Goal: Transaction & Acquisition: Purchase product/service

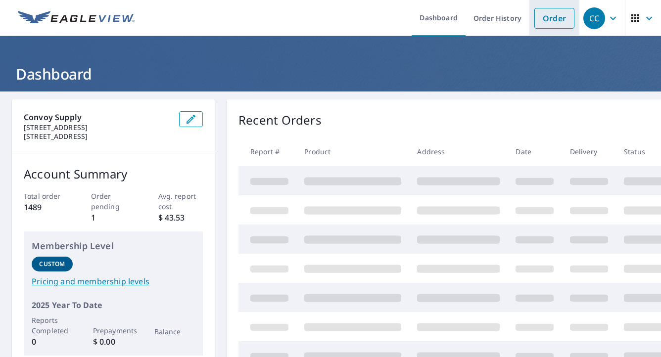
click at [547, 19] on link "Order" at bounding box center [554, 18] width 40 height 21
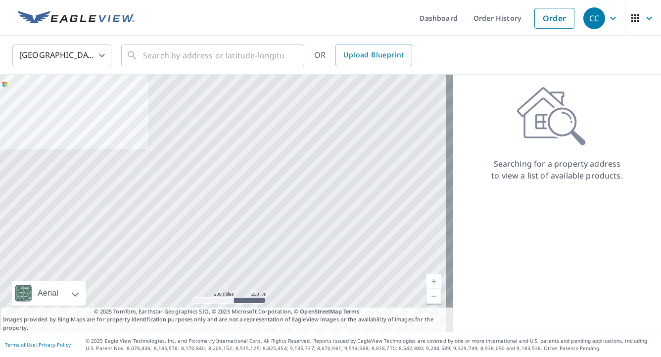
click at [79, 67] on body "CC CC Dashboard Order History Order CC United States US ​ ​ OR Upload Blueprint…" at bounding box center [330, 178] width 661 height 357
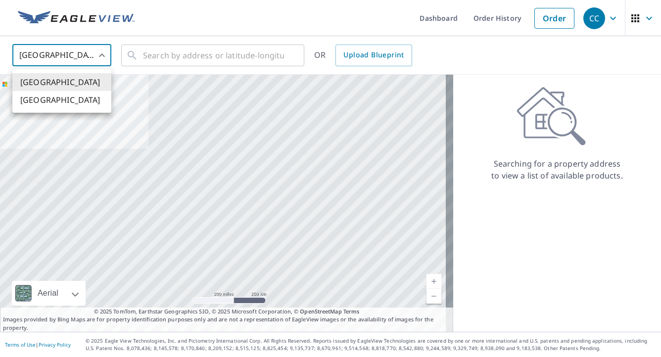
click at [74, 108] on li "[GEOGRAPHIC_DATA]" at bounding box center [61, 100] width 99 height 18
type input "CA"
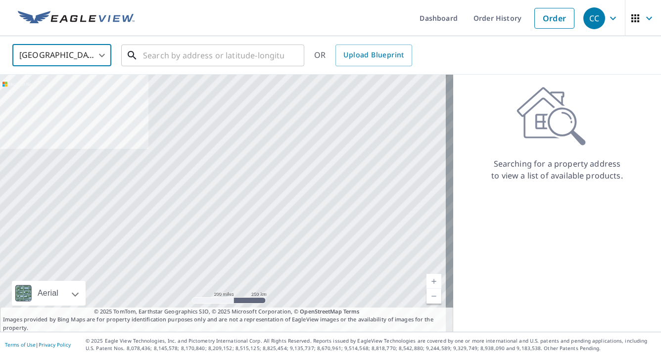
click at [170, 42] on input "text" at bounding box center [213, 56] width 141 height 28
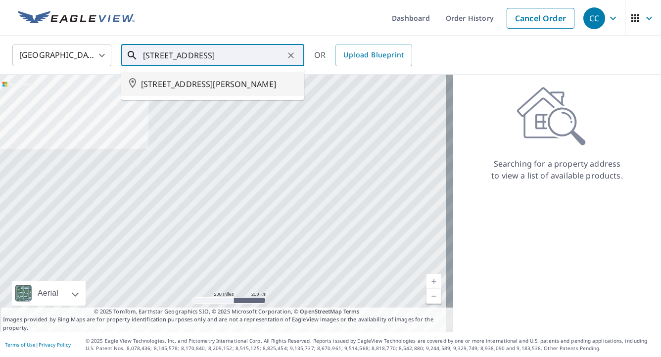
click at [165, 90] on span "[STREET_ADDRESS][PERSON_NAME]" at bounding box center [218, 84] width 155 height 12
type input "[STREET_ADDRESS][PERSON_NAME]"
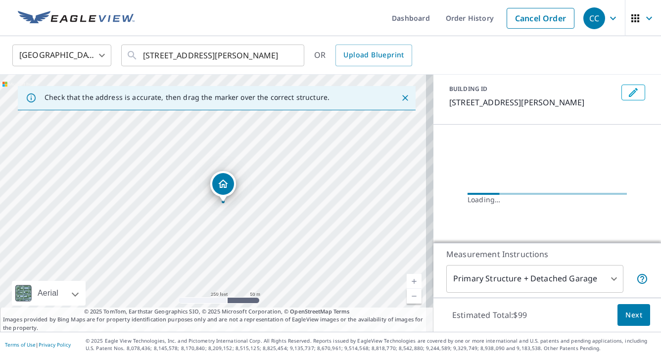
scroll to position [94, 0]
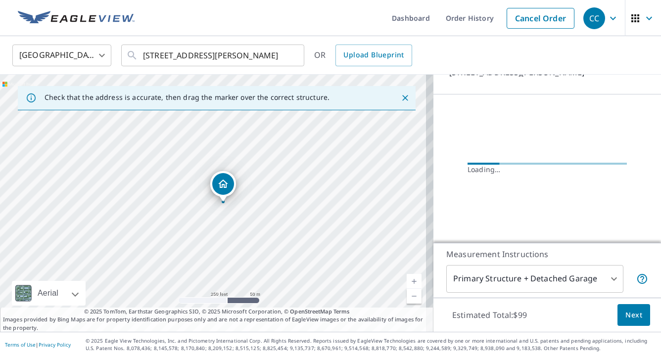
click at [544, 283] on body "CC CC Dashboard Order History Cancel Order CC Canada CA ​ [STREET_ADDRESS][PERS…" at bounding box center [330, 178] width 661 height 357
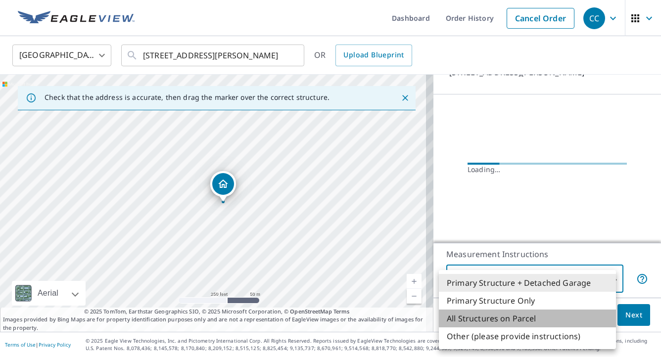
click at [506, 317] on li "All Structures on Parcel" at bounding box center [527, 319] width 177 height 18
type input "3"
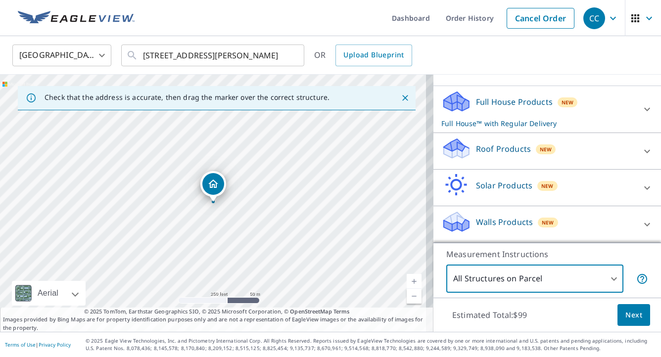
click at [515, 155] on p "Roof Products" at bounding box center [503, 149] width 55 height 12
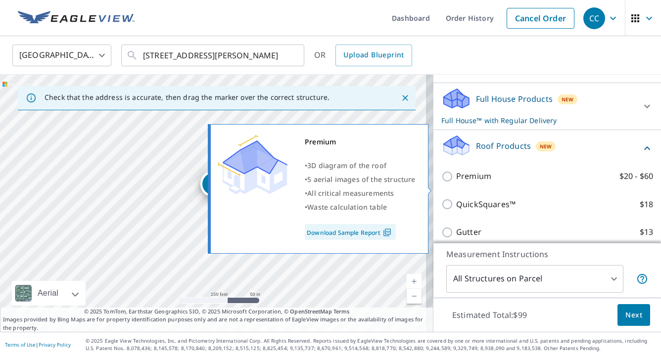
drag, startPoint x: 481, startPoint y: 183, endPoint x: 489, endPoint y: 189, distance: 9.2
click at [481, 182] on p "Premium" at bounding box center [473, 176] width 35 height 12
click at [456, 182] on input "Premium $20 - $60" at bounding box center [448, 177] width 15 height 12
checkbox input "true"
checkbox input "false"
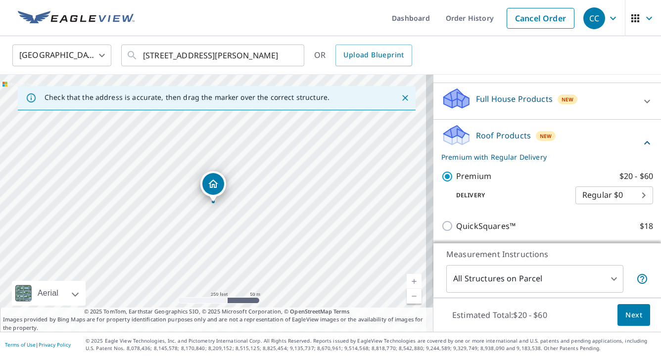
click at [625, 316] on span "Next" at bounding box center [633, 315] width 17 height 12
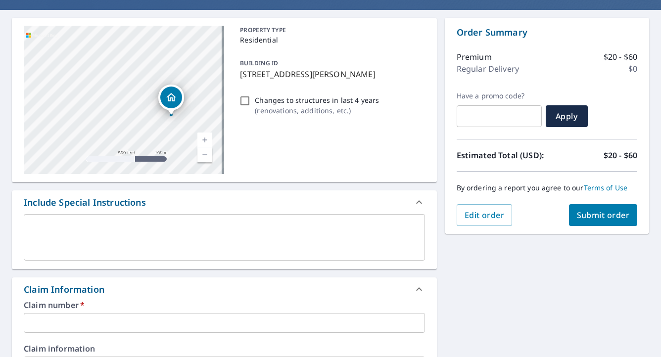
scroll to position [99, 0]
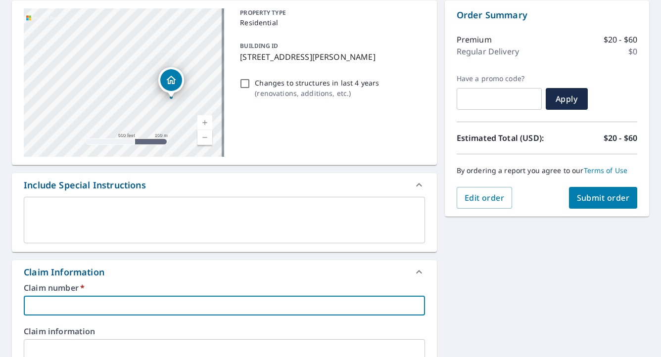
click at [108, 304] on input "text" at bounding box center [224, 306] width 401 height 20
type input "M"
checkbox input "true"
type input "Mo"
checkbox input "true"
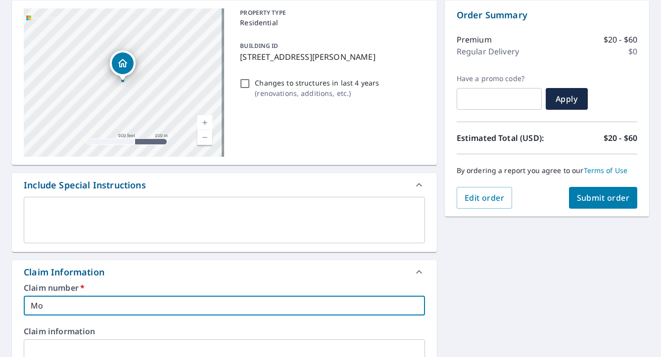
type input "Mou"
checkbox input "true"
type input "Moun"
checkbox input "true"
type input "Mount"
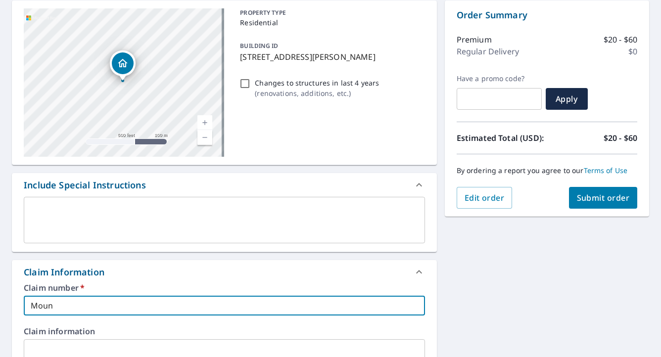
checkbox input "true"
type input "Mounta"
checkbox input "true"
type input "Mountai"
checkbox input "true"
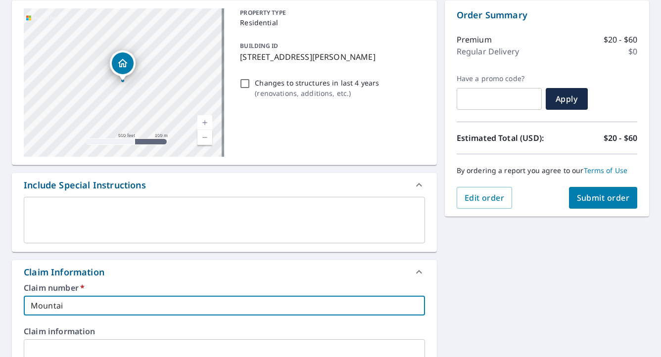
type input "Mountain"
checkbox input "true"
type input "Mountain"
checkbox input "true"
type input "Mountain W"
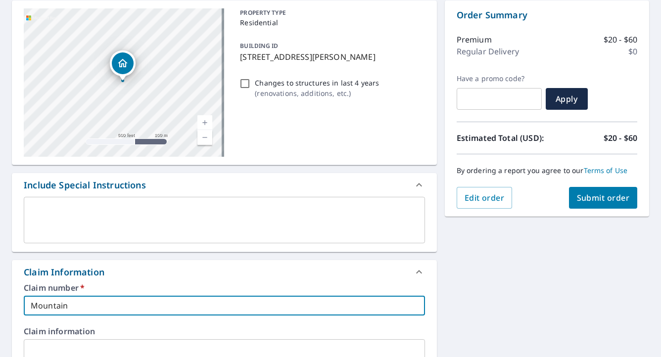
checkbox input "true"
type input "Mountain We"
checkbox input "true"
type input "Mountain [PERSON_NAME]"
checkbox input "true"
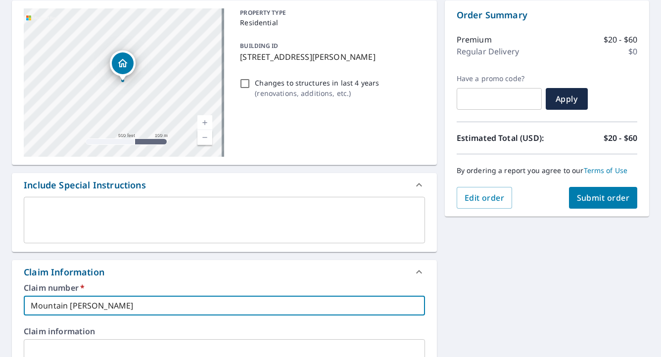
type input "[GEOGRAPHIC_DATA]"
checkbox input "true"
type input "[GEOGRAPHIC_DATA]-"
checkbox input "true"
type input "[GEOGRAPHIC_DATA]-"
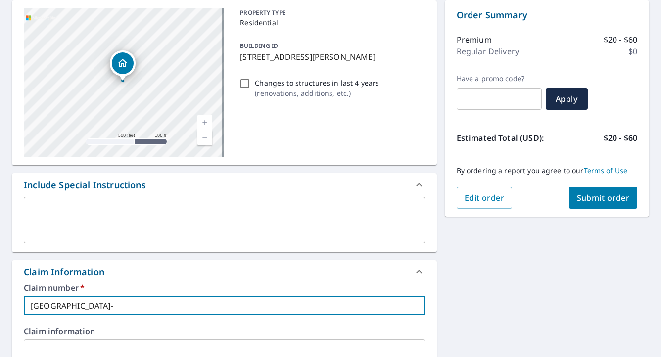
checkbox input "true"
type input "Mountain West- 1"
checkbox input "true"
type input "Mountain West- 12"
checkbox input "true"
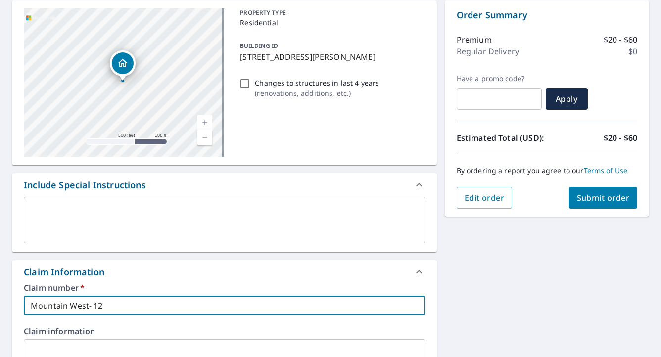
type input "Mountain West- 121"
checkbox input "true"
type input "Mountain West- 1217"
checkbox input "true"
type input "Mountain West- 12179"
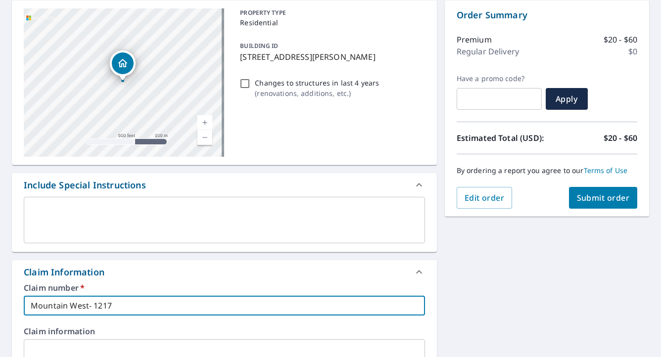
checkbox input "true"
type input "Mountain West- 12179"
checkbox input "true"
type input "Mountain West- 12179 M"
checkbox input "true"
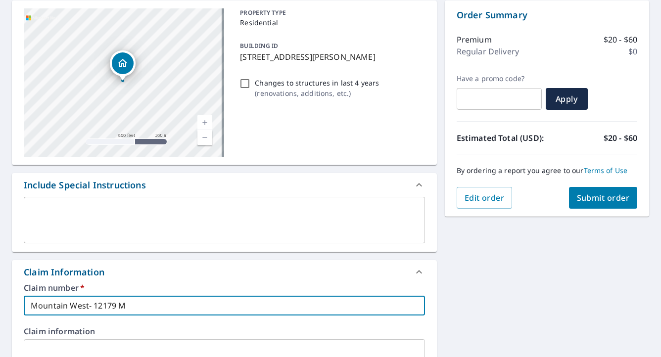
type input "Mountain West- 12179 My"
checkbox input "true"
type input "Mountain West- 12179 M"
checkbox input "true"
type input "Mountain West- 12179 Mc"
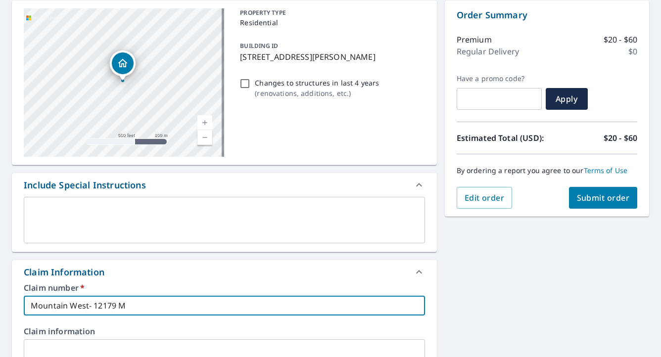
checkbox input "true"
type input "Mountain West- 12179 Mcm"
checkbox input "true"
type input "Mountain West- 12179 Mcmy"
checkbox input "true"
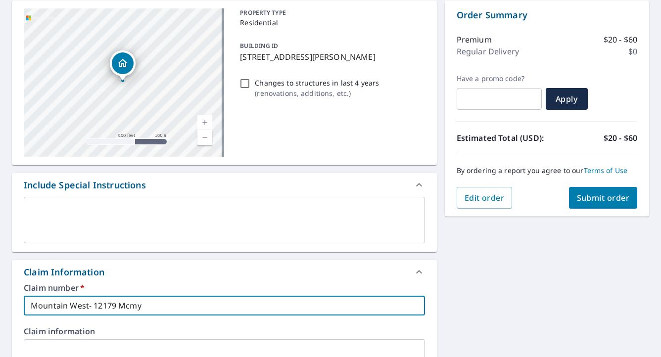
type input "Mountain West- 12179 Mcmyn"
checkbox input "true"
type input "Mountain West- 12179 Mcmyn"
checkbox input "true"
type input "Mountain West- 12179 Mcmyn A"
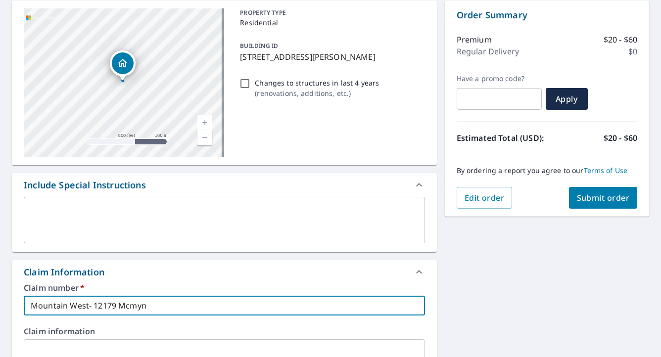
checkbox input "true"
type input "Mountain West- 12179 Mcmyn Av"
checkbox input "true"
type input "Mountain West- [STREET_ADDRESS]"
checkbox input "true"
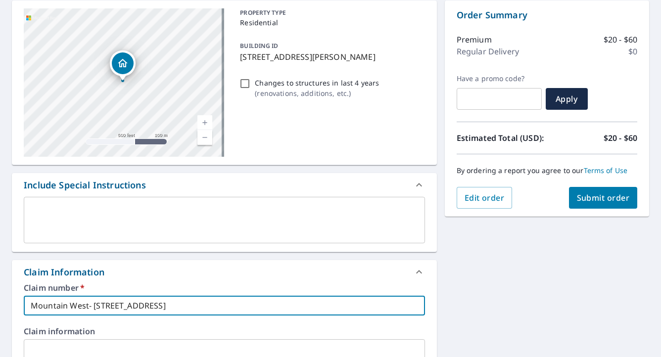
type input "Mountain West- 12179 Mcmyn Avem"
checkbox input "true"
type input "Mountain West- [STREET_ADDRESS][PERSON_NAME]"
checkbox input "true"
type input "Mountain West- 12179 [GEOGRAPHIC_DATA]"
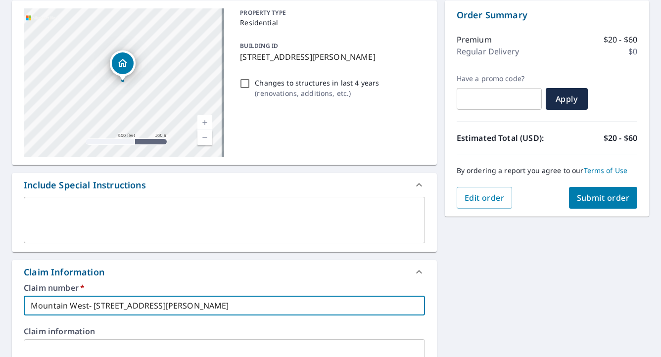
checkbox input "true"
type input "Mountain West- [STREET_ADDRESS][PERSON_NAME]"
checkbox input "true"
type input "Mountain West- 12179 Mcmyn Avem"
checkbox input "true"
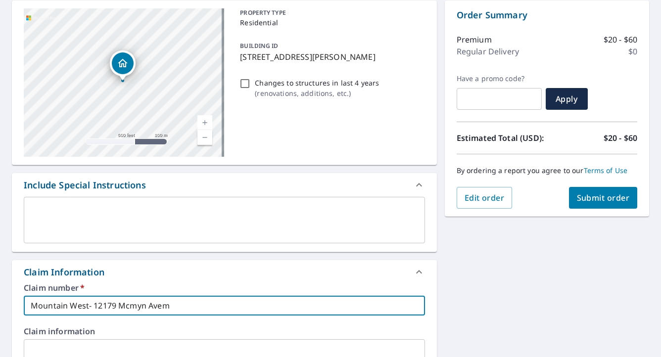
type input "Mountain West- [STREET_ADDRESS]"
checkbox input "true"
type input "Mountain West- 12179 [PERSON_NAME]"
checkbox input "true"
type input "Mountain West- [STREET_ADDRESS][PERSON_NAME]"
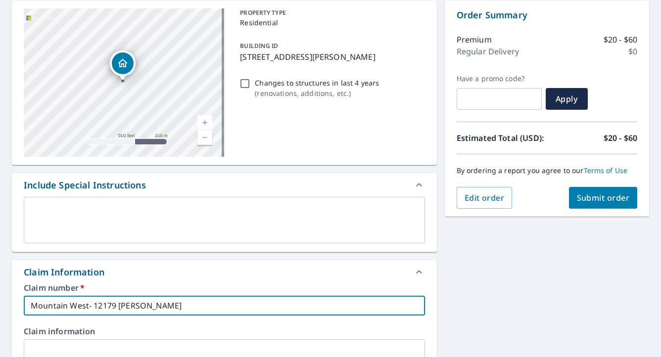
checkbox input "true"
type input "Mountain West- [STREET_ADDRESS]"
checkbox input "true"
type input "[GEOGRAPHIC_DATA]- [STREET_ADDRESS],"
checkbox input "true"
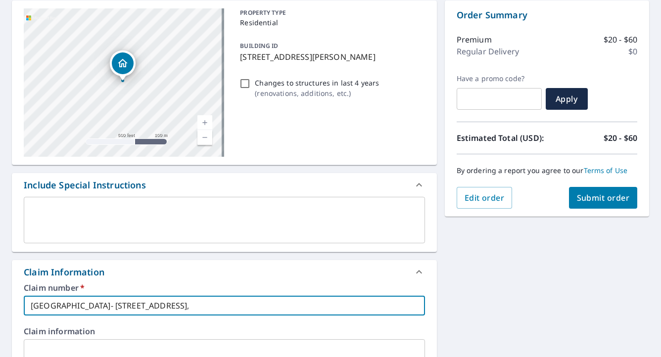
type input "[GEOGRAPHIC_DATA]- [STREET_ADDRESS],"
checkbox input "true"
type input "Mountain West- [STREET_ADDRESS], P"
checkbox input "true"
type input "Mountain West- [STREET_ADDRESS]"
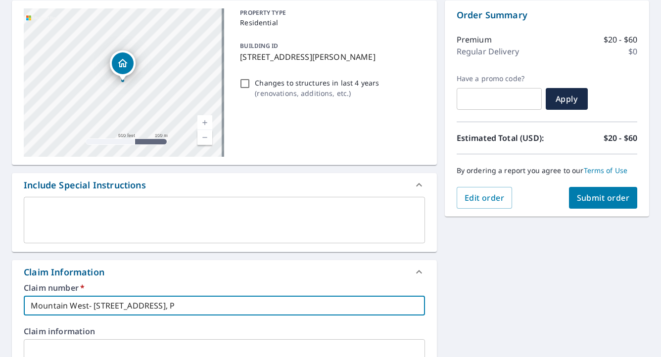
checkbox input "true"
type input "Mountain West- [STREET_ADDRESS]"
checkbox input "true"
type input "Mountain West- [STREET_ADDRESS]"
checkbox input "true"
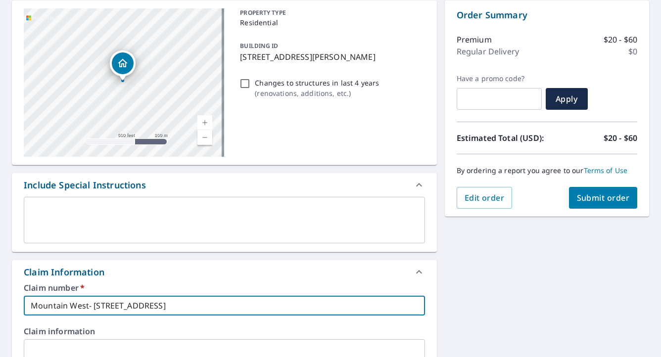
type input "Mountain West- [STREET_ADDRESS]"
checkbox input "true"
type input "Mountain West- [STREET_ADDRESS]"
checkbox input "true"
type input "Mountain West- [STREET_ADDRESS]"
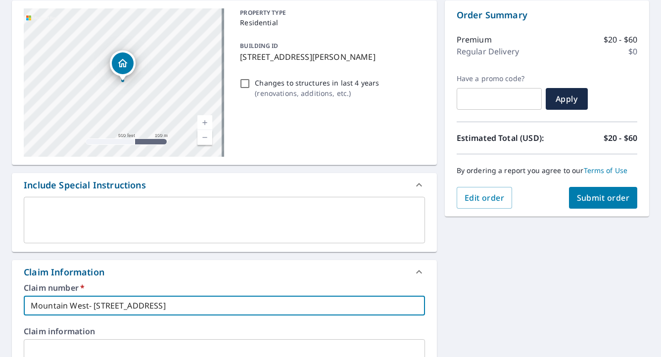
checkbox input "true"
type input "Mountain West- [STREET_ADDRESS]"
checkbox input "true"
type input "Mountain West- [STREET_ADDRESS], P"
checkbox input "true"
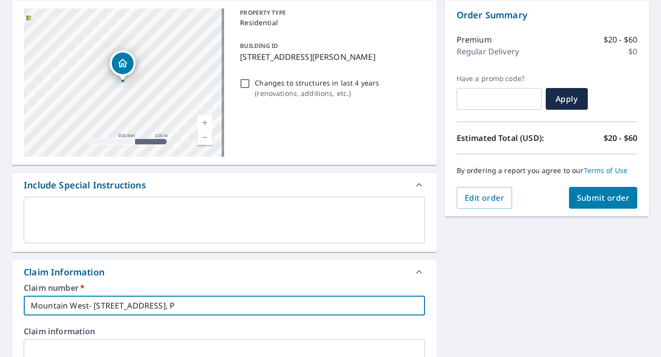
type input "Mountain West- [STREET_ADDRESS]"
checkbox input "true"
type input "[GEOGRAPHIC_DATA]- [STREET_ADDRESS]"
checkbox input "true"
type input "[GEOGRAPHIC_DATA]- [STREET_ADDRESS]"
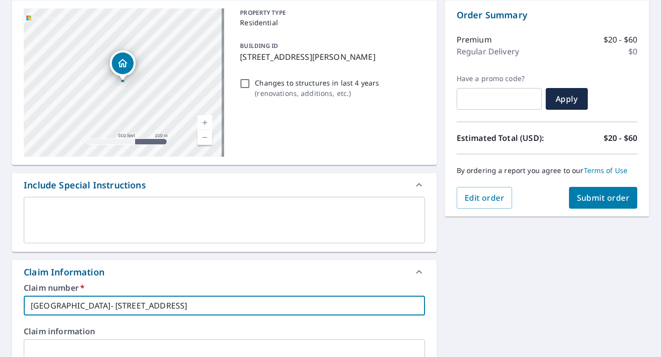
checkbox input "true"
type input "[GEOGRAPHIC_DATA]- [STREET_ADDRESS]"
checkbox input "true"
type input "Mountain West- [STREET_ADDRESS]"
checkbox input "true"
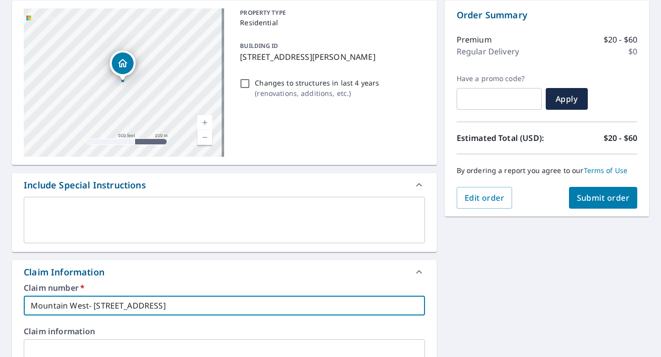
type input "Mountain West- [STREET_ADDRESS]"
checkbox input "true"
type input "Mountain West- [STREET_ADDRESS]"
checkbox input "true"
type input "Mountain West- [STREET_ADDRESS][PERSON_NAME]"
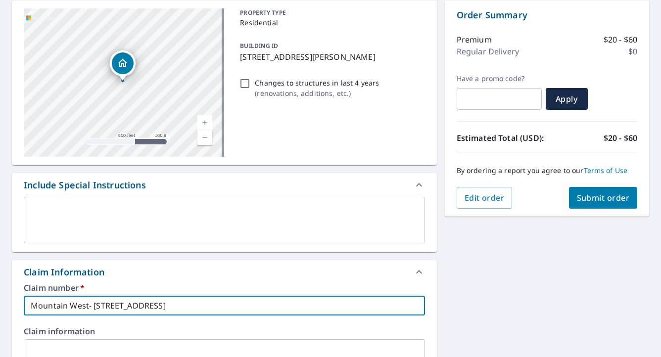
checkbox input "true"
type input "[GEOGRAPHIC_DATA]- [STREET_ADDRESS] Meado"
checkbox input "true"
type input "[GEOGRAPHIC_DATA]- [STREET_ADDRESS]"
checkbox input "true"
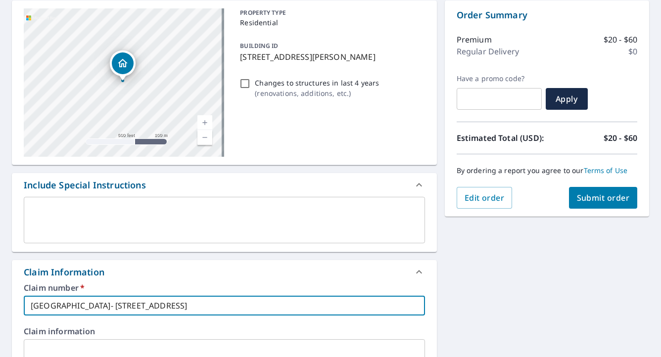
type input "[GEOGRAPHIC_DATA]- [STREET_ADDRESS][PERSON_NAME]"
checkbox input "true"
type input "[GEOGRAPHIC_DATA]- [STREET_ADDRESS][PERSON_NAME]"
click at [603, 196] on span "Submit order" at bounding box center [603, 197] width 53 height 11
checkbox input "true"
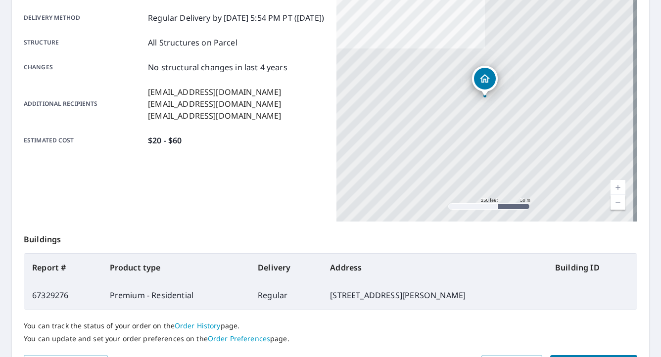
scroll to position [224, 0]
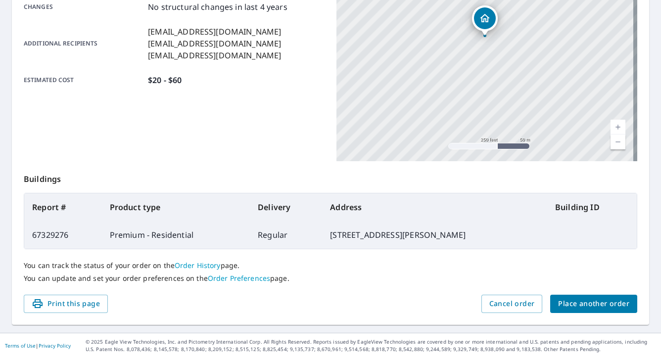
click at [557, 312] on button "Place another order" at bounding box center [593, 304] width 87 height 18
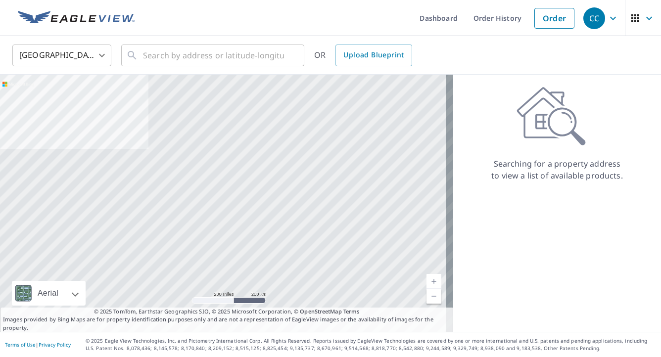
click at [71, 54] on body "CC CC Dashboard Order History Order CC United States US ​ ​ OR Upload Blueprint…" at bounding box center [330, 178] width 661 height 357
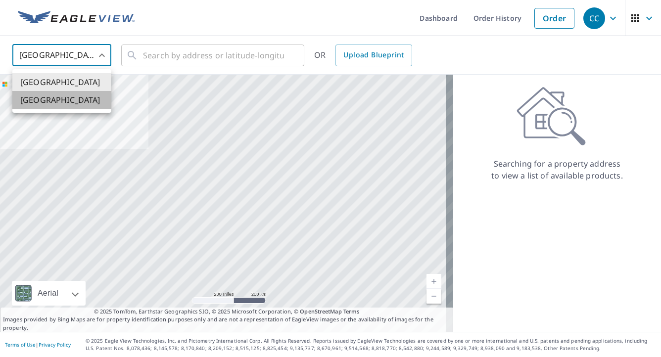
click at [60, 103] on li "[GEOGRAPHIC_DATA]" at bounding box center [61, 100] width 99 height 18
type input "CA"
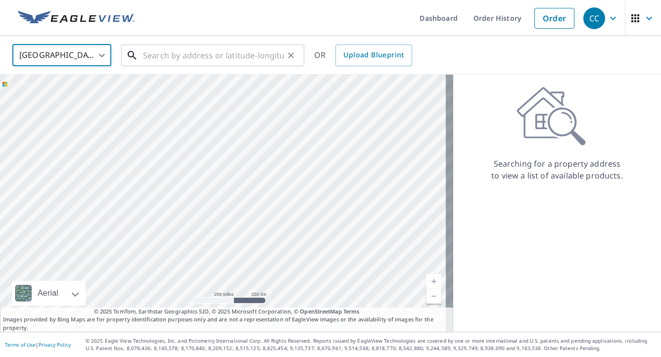
click at [172, 45] on input "text" at bounding box center [213, 56] width 141 height 28
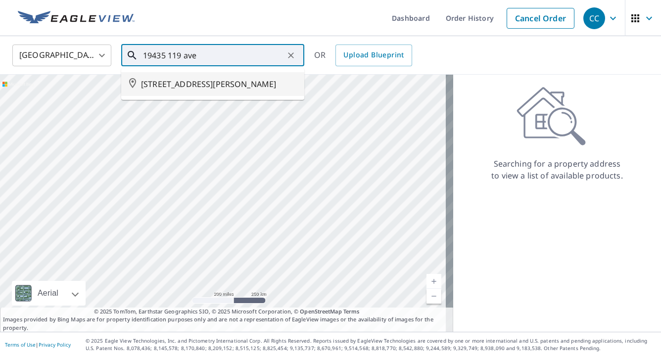
click at [180, 73] on li "[STREET_ADDRESS][PERSON_NAME]" at bounding box center [212, 84] width 183 height 24
type input "[STREET_ADDRESS][PERSON_NAME]"
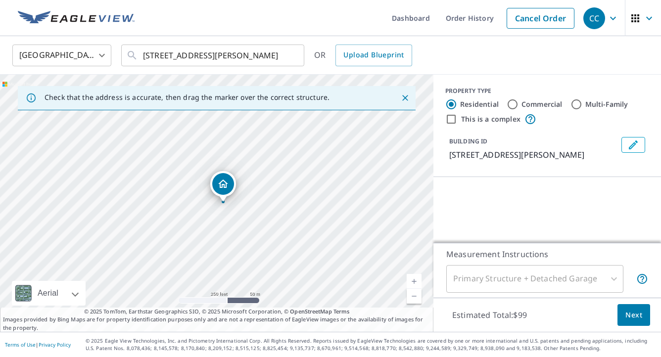
click at [495, 292] on div "Primary Structure + Detached Garage" at bounding box center [534, 279] width 177 height 28
click at [514, 274] on div "Primary Structure + Detached Garage" at bounding box center [534, 279] width 177 height 28
click at [513, 283] on div "Primary Structure + Detached Garage" at bounding box center [534, 279] width 177 height 28
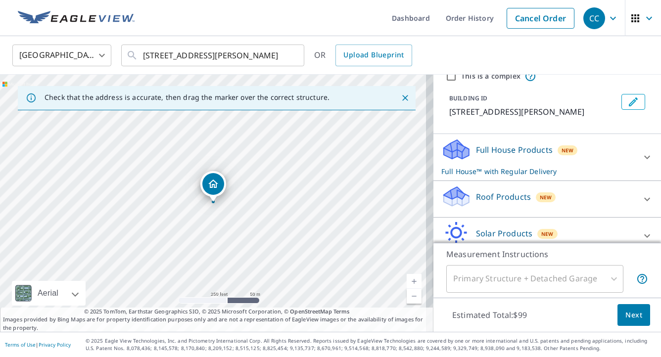
scroll to position [99, 0]
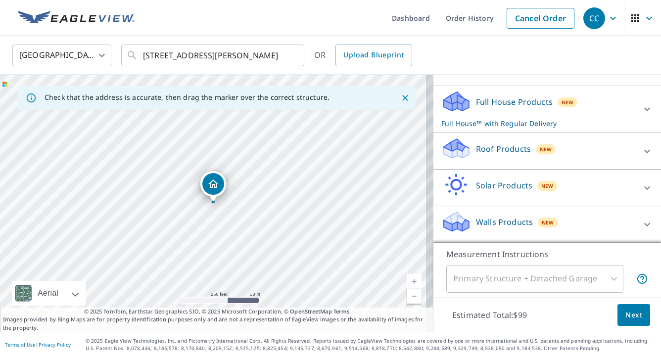
click at [495, 152] on p "Roof Products" at bounding box center [503, 149] width 55 height 12
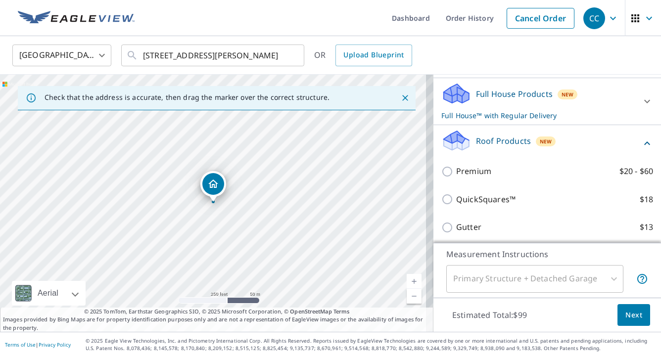
click at [456, 178] on p "Premium" at bounding box center [473, 171] width 35 height 12
click at [453, 178] on input "Premium $20 - $60" at bounding box center [448, 172] width 15 height 12
checkbox input "true"
checkbox input "false"
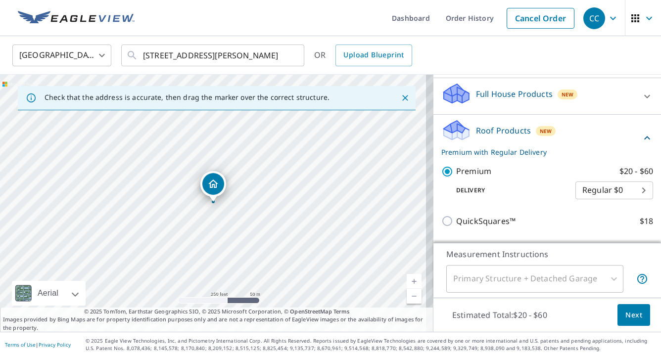
click at [503, 275] on div "Primary Structure + Detached Garage" at bounding box center [534, 279] width 177 height 28
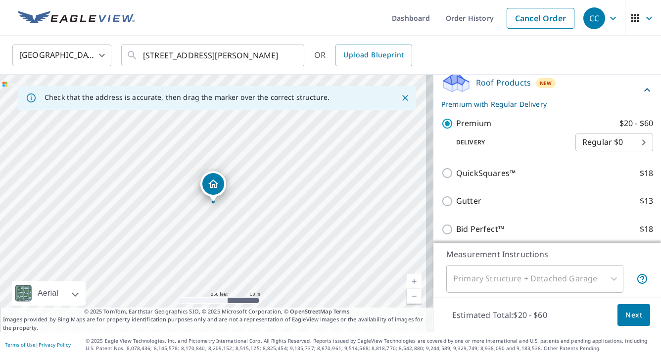
scroll to position [198, 0]
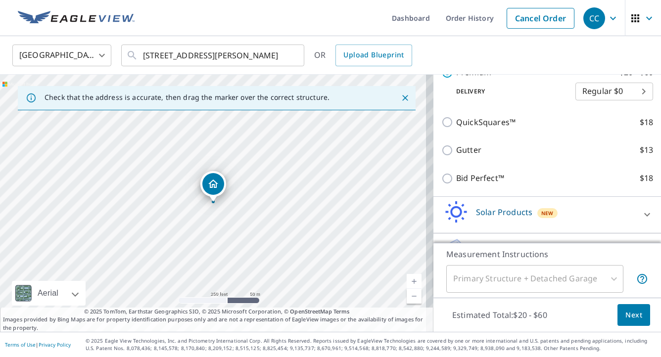
click at [570, 284] on div "Primary Structure + Detached Garage" at bounding box center [534, 279] width 177 height 28
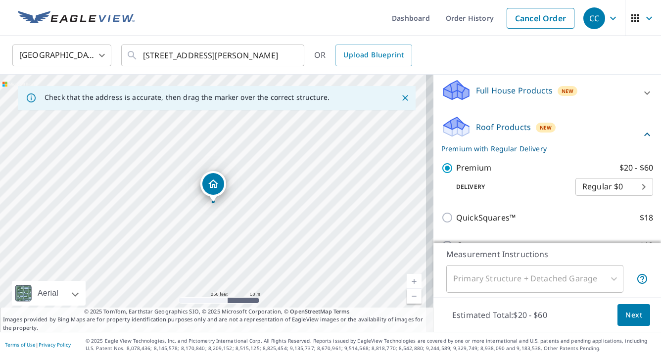
scroll to position [99, 0]
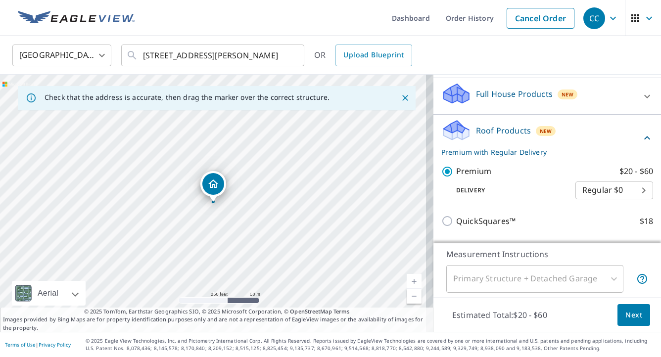
click at [625, 310] on span "Next" at bounding box center [633, 315] width 17 height 12
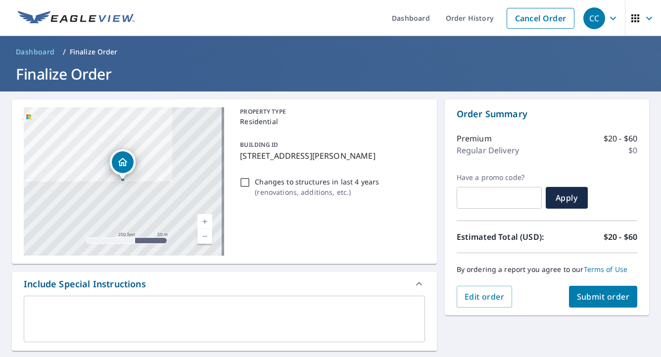
checkbox input "true"
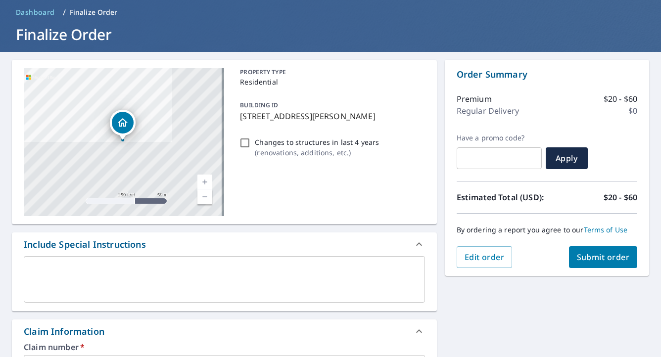
scroll to position [99, 0]
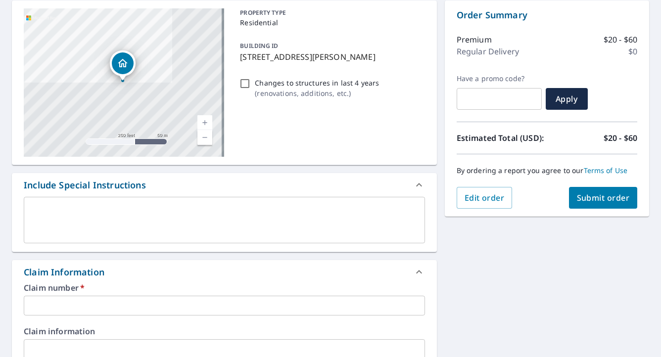
click at [130, 305] on input "text" at bounding box center [224, 306] width 401 height 20
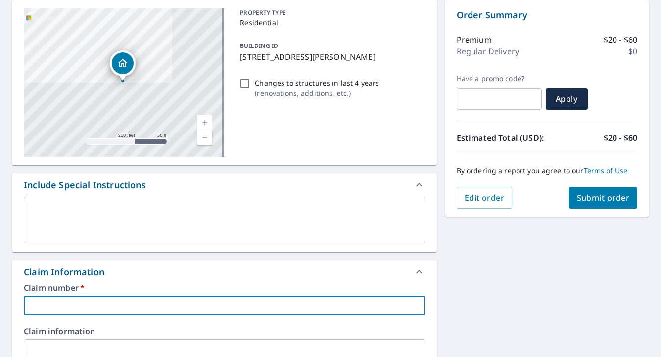
type input "M"
checkbox input "true"
type input "Mo"
checkbox input "true"
type input "Mou"
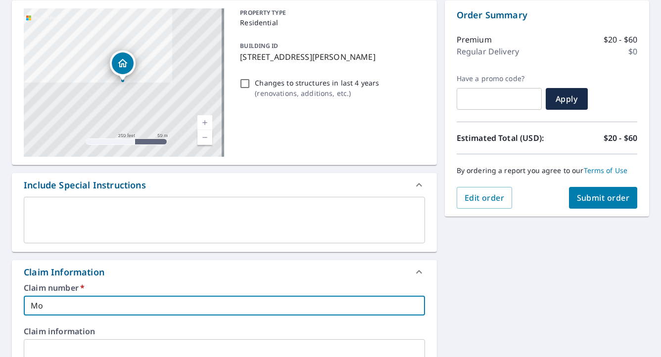
checkbox input "true"
type input "Moun"
checkbox input "true"
type input "Mount"
checkbox input "true"
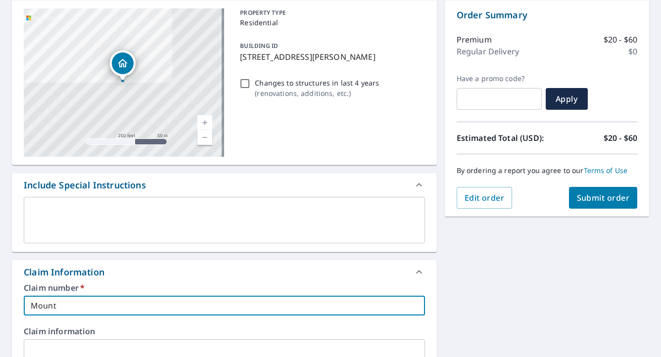
type input "Mounta"
checkbox input "true"
type input "Mountai"
checkbox input "true"
type input "Mountain"
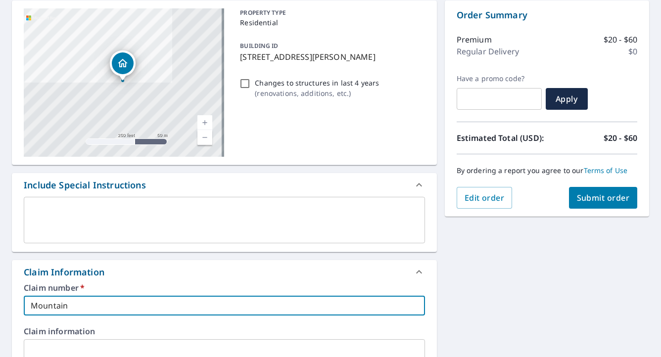
checkbox input "true"
type input "Mountain"
checkbox input "true"
type input "Mountain W"
checkbox input "true"
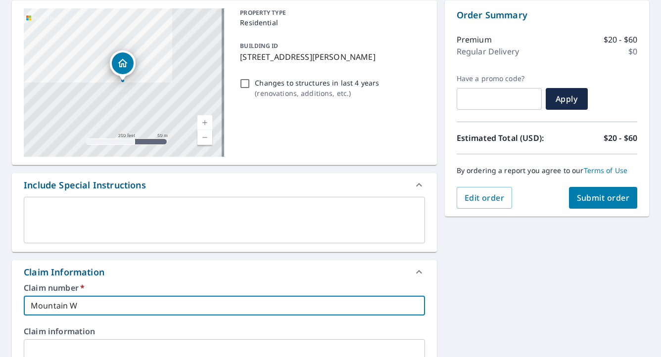
type input "Mountain We"
checkbox input "true"
type input "Mountain [PERSON_NAME]"
checkbox input "true"
type input "[GEOGRAPHIC_DATA]"
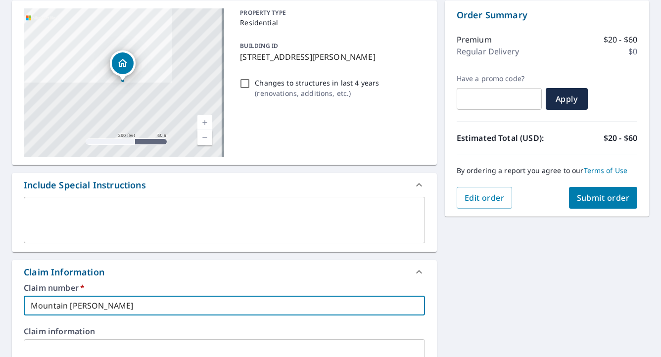
checkbox input "true"
type input "[GEOGRAPHIC_DATA]-"
checkbox input "true"
type input "[GEOGRAPHIC_DATA]-"
checkbox input "true"
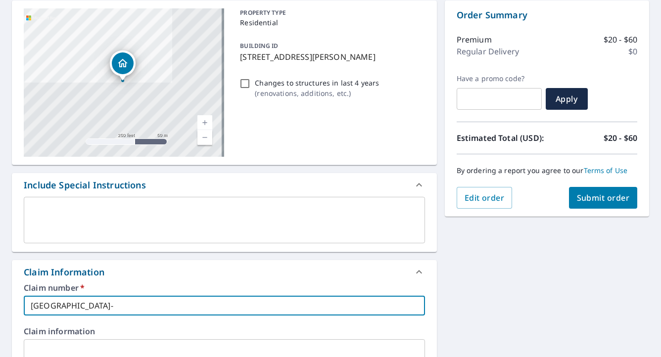
type input "Mountain West- 1"
checkbox input "true"
type input "Mountain West- 19"
checkbox input "true"
type input "Mountain West- 194"
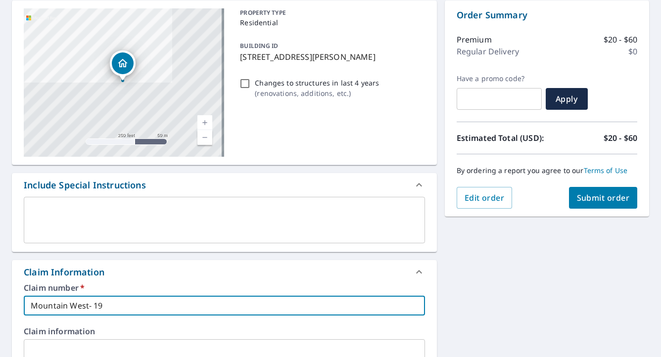
checkbox input "true"
type input "Mountain West- 1943"
checkbox input "true"
type input "Mountain West- 19435"
checkbox input "true"
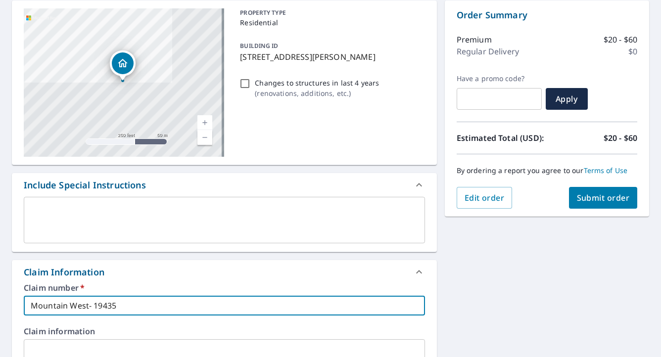
type input "Mountain West- 19435"
checkbox input "true"
type input "Mountain West- 19435 1"
checkbox input "true"
type input "Mountain West- 19435 11"
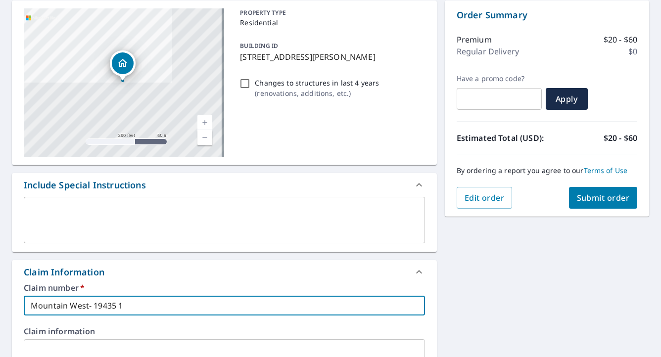
checkbox input "true"
type input "Mountain West- 19435 119"
checkbox input "true"
type input "Mountain West- 19435 119"
checkbox input "true"
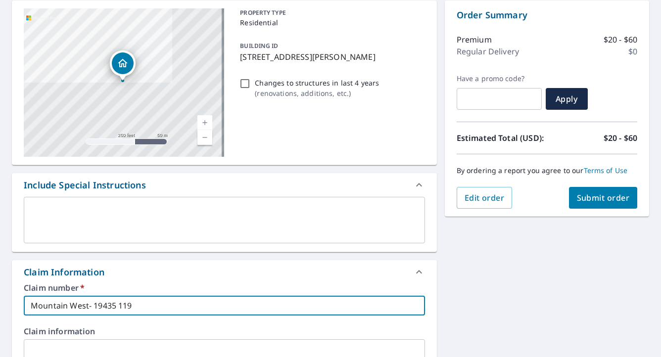
type input "Mountain West- 19435 119 A"
checkbox input "true"
type input "Mountain West- 19435 119 Av"
checkbox input "true"
type input "[GEOGRAPHIC_DATA]- 19435 [GEOGRAPHIC_DATA]"
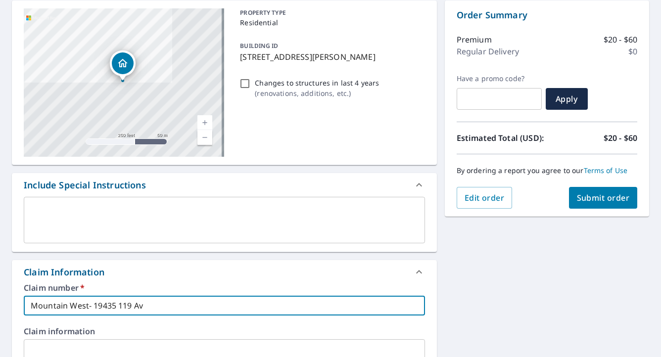
checkbox input "true"
type input "[GEOGRAPHIC_DATA]- 19435 [GEOGRAPHIC_DATA]"
checkbox input "true"
type input "[GEOGRAPHIC_DATA]- 19435 [GEOGRAPHIC_DATA]"
checkbox input "true"
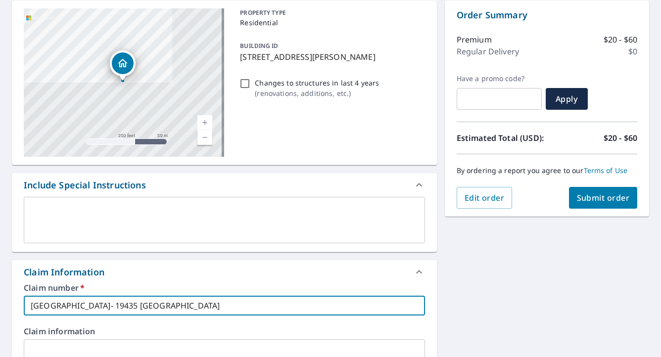
type input "[GEOGRAPHIC_DATA]- 19435 [GEOGRAPHIC_DATA]"
checkbox input "true"
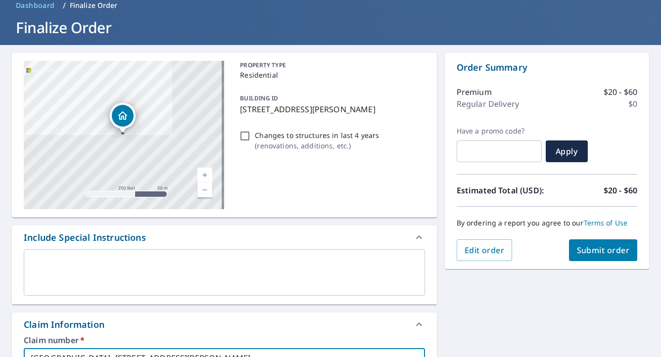
scroll to position [0, 0]
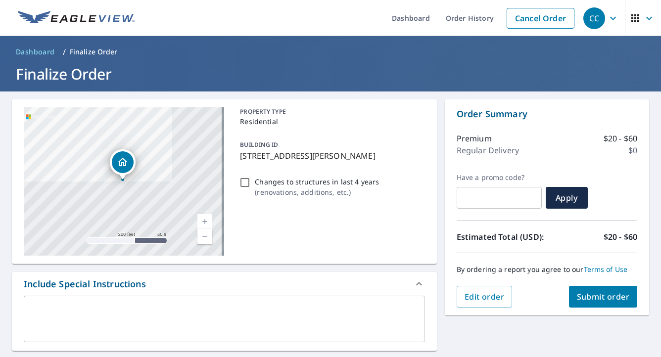
click at [586, 283] on div "By ordering a report you agree to our Terms of Use" at bounding box center [546, 269] width 181 height 33
click at [582, 290] on button "Submit order" at bounding box center [603, 297] width 69 height 22
